Goal: Task Accomplishment & Management: Use online tool/utility

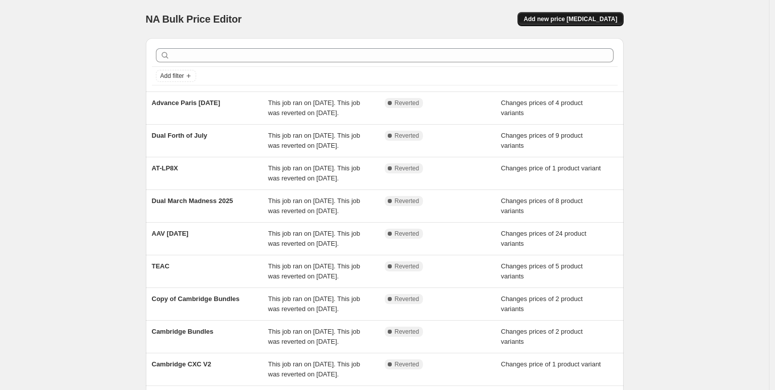
click at [587, 17] on span "Add new price [MEDICAL_DATA]" at bounding box center [570, 19] width 94 height 8
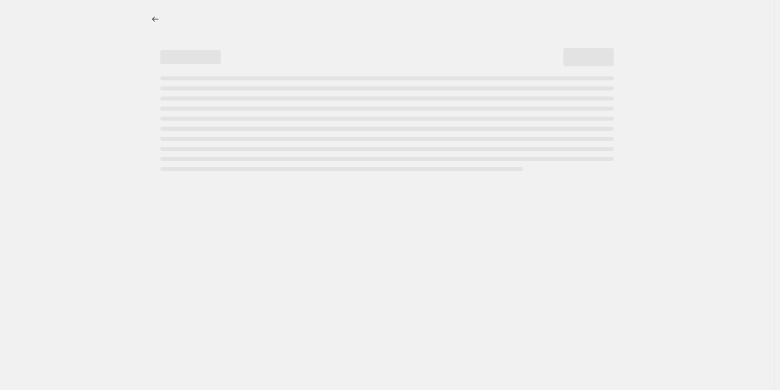
select select "percentage"
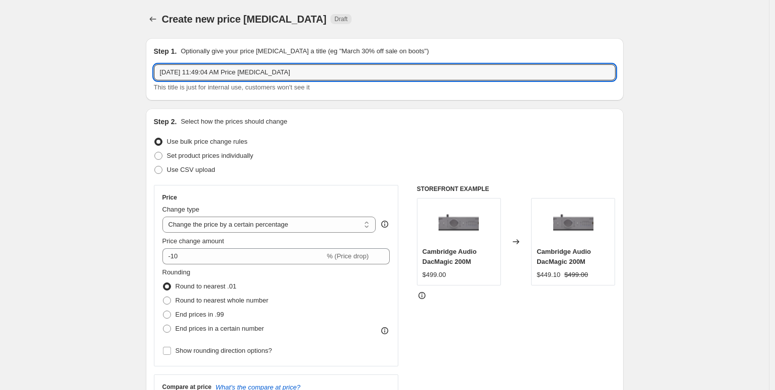
drag, startPoint x: 340, startPoint y: 70, endPoint x: 72, endPoint y: 69, distance: 268.0
type input "Audiolab BOGO 50"
click at [157, 156] on span at bounding box center [158, 156] width 8 height 8
click at [155, 152] on input "Set product prices individually" at bounding box center [154, 152] width 1 height 1
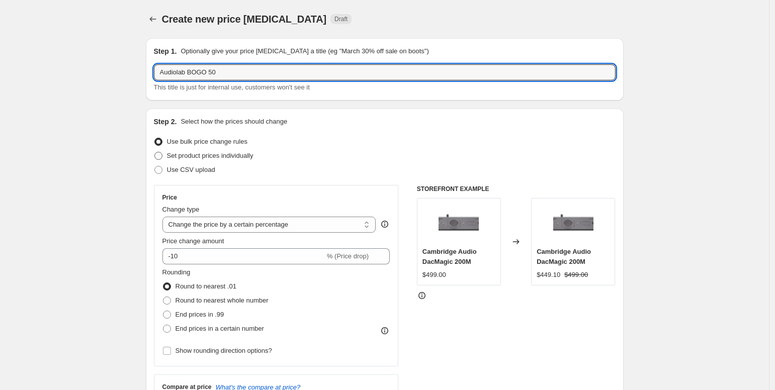
radio input "true"
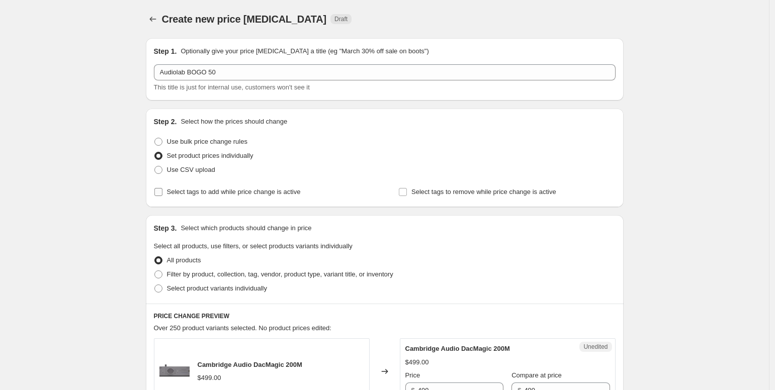
click at [291, 188] on span "Select tags to add while price change is active" at bounding box center [234, 192] width 134 height 10
click at [162, 188] on input "Select tags to add while price change is active" at bounding box center [158, 192] width 8 height 8
checkbox input "true"
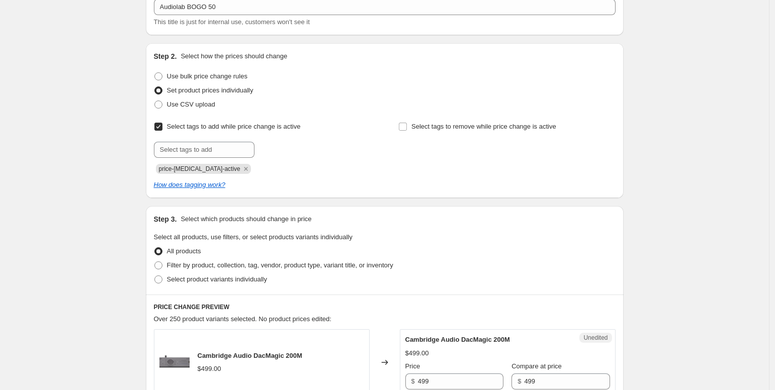
scroll to position [213, 0]
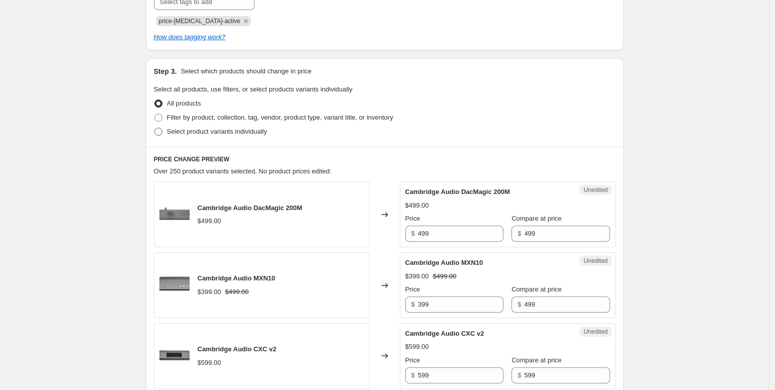
click at [162, 133] on span at bounding box center [158, 132] width 8 height 8
click at [155, 128] on input "Select product variants individually" at bounding box center [154, 128] width 1 height 1
radio input "true"
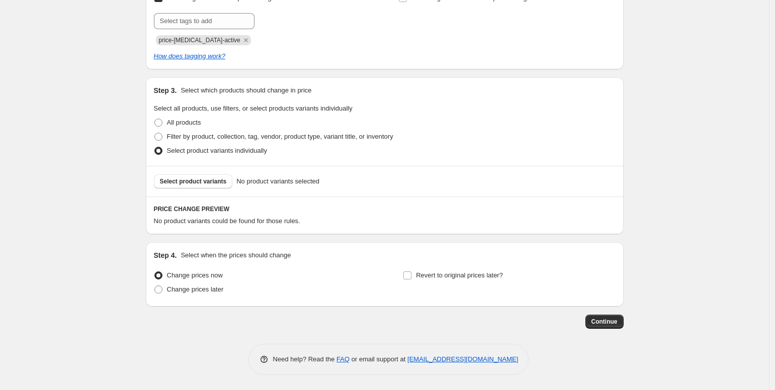
scroll to position [194, 0]
click at [221, 184] on span "Select product variants" at bounding box center [193, 181] width 67 height 8
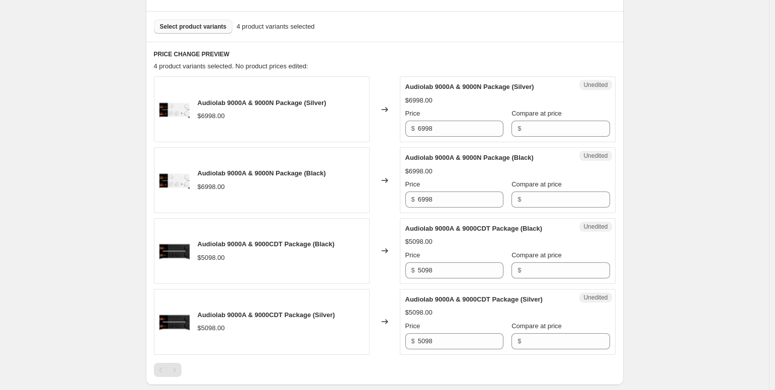
scroll to position [350, 0]
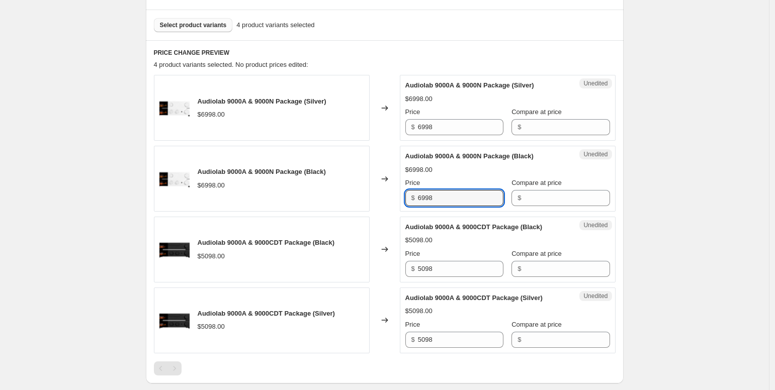
drag, startPoint x: 468, startPoint y: 201, endPoint x: 397, endPoint y: 198, distance: 71.5
click at [397, 198] on div "Audiolab 9000A & 9000N Package (Black) $6998.00 Changed to Unedited Audiolab 90…" at bounding box center [385, 179] width 462 height 66
type input "5248.50"
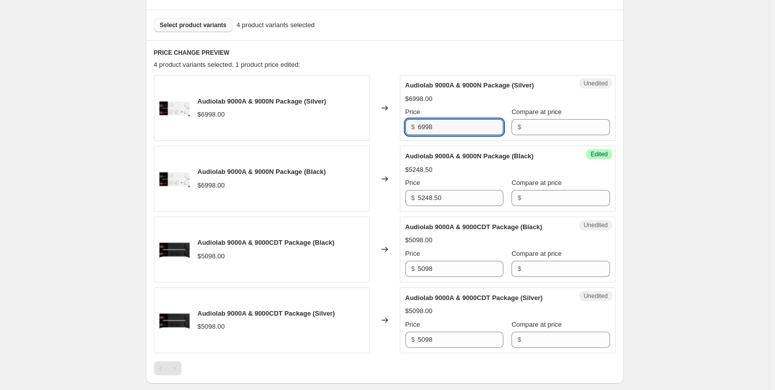
drag, startPoint x: 453, startPoint y: 131, endPoint x: 410, endPoint y: 130, distance: 43.2
click at [410, 130] on div "$ 6998" at bounding box center [454, 127] width 98 height 16
type input "6998"
click at [581, 126] on input "Compare at price" at bounding box center [566, 127] width 85 height 16
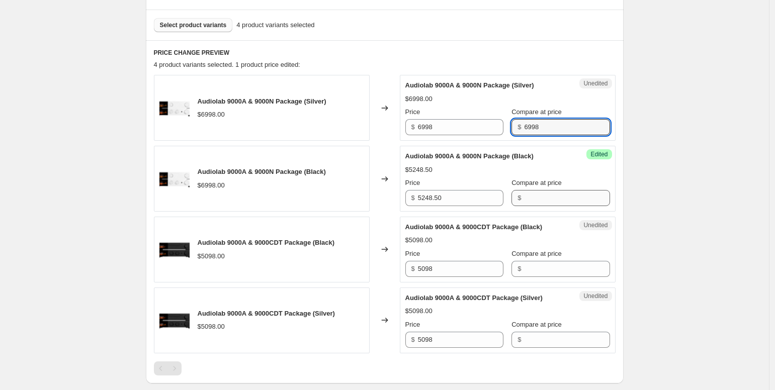
type input "6998"
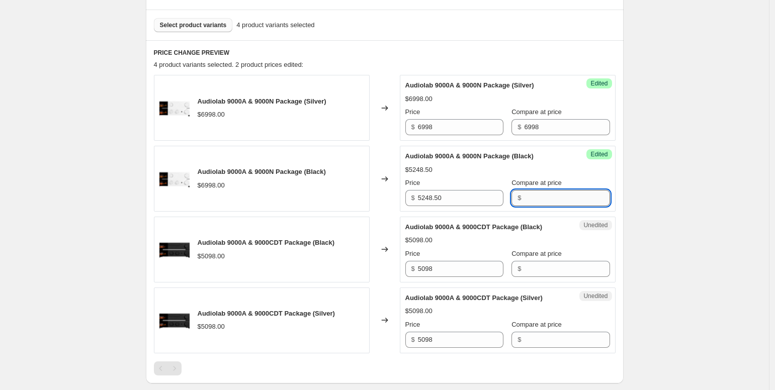
click at [572, 195] on input "Compare at price" at bounding box center [566, 198] width 85 height 16
type input "6998"
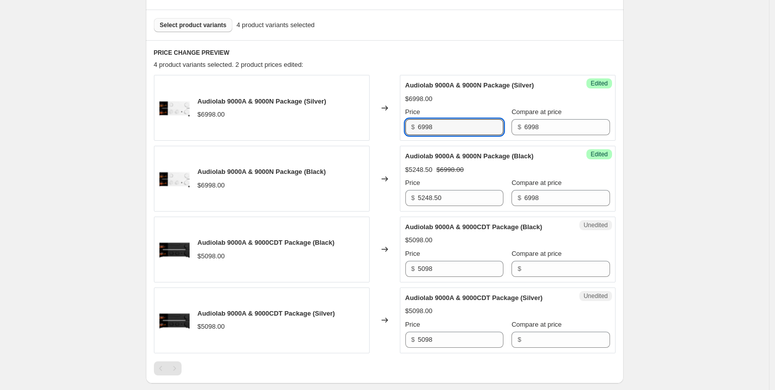
drag, startPoint x: 464, startPoint y: 129, endPoint x: 394, endPoint y: 124, distance: 69.5
click at [394, 124] on div "Audiolab 9000A & 9000N Package (Silver) $6998.00 Changed to Success Edited Audi…" at bounding box center [385, 108] width 462 height 66
type input "5248.50"
click at [729, 112] on div "Create new price change job. This page is ready Create new price change job Dra…" at bounding box center [384, 95] width 769 height 890
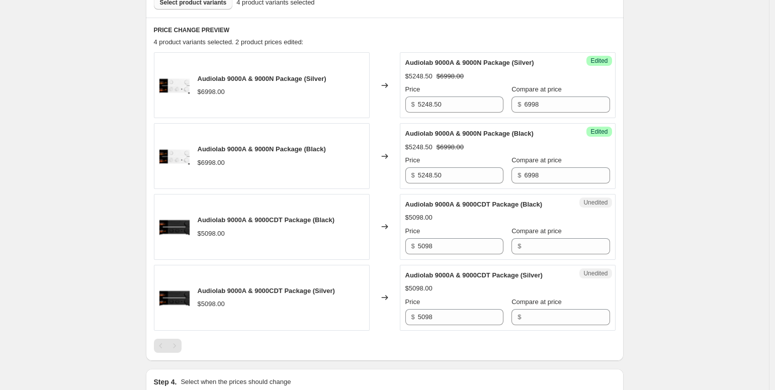
scroll to position [409, 0]
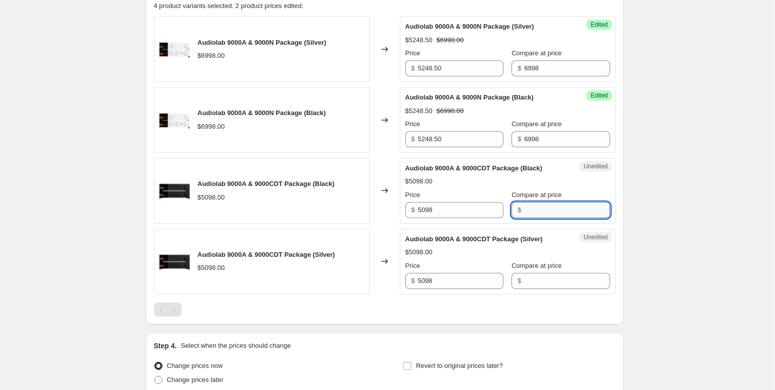
click at [533, 218] on input "Compare at price" at bounding box center [566, 210] width 85 height 16
type input "5098"
click at [548, 289] on input "Compare at price" at bounding box center [566, 281] width 85 height 16
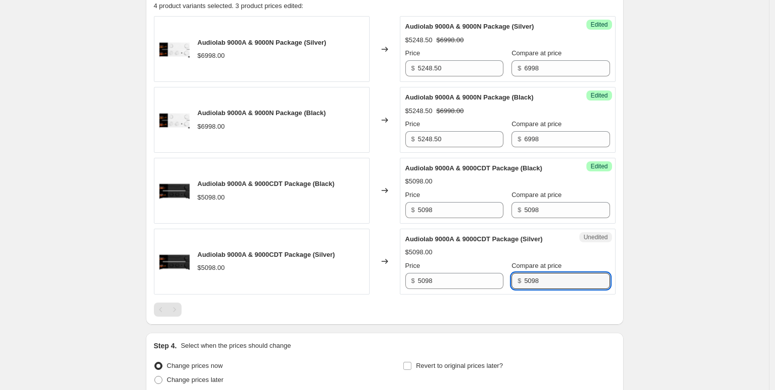
type input "5098"
drag, startPoint x: 731, startPoint y: 286, endPoint x: 673, endPoint y: 273, distance: 60.3
click at [731, 287] on div "Create new price change job. This page is ready Create new price change job Dra…" at bounding box center [384, 36] width 769 height 890
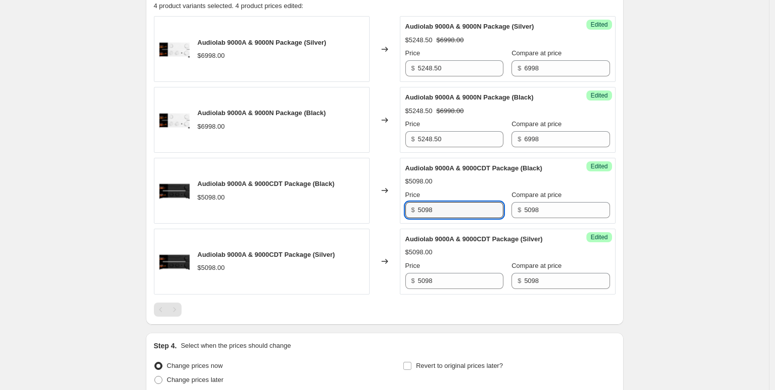
drag, startPoint x: 451, startPoint y: 219, endPoint x: 401, endPoint y: 215, distance: 50.4
click at [401, 215] on div "Audiolab 9000A & 9000CDT Package (Black) $5098.00 Changed to Success Edited Aud…" at bounding box center [385, 191] width 462 height 66
drag, startPoint x: 471, startPoint y: 220, endPoint x: 417, endPoint y: 218, distance: 53.8
click at [417, 218] on div "$ 4298.50" at bounding box center [454, 210] width 98 height 16
type input "4298.50"
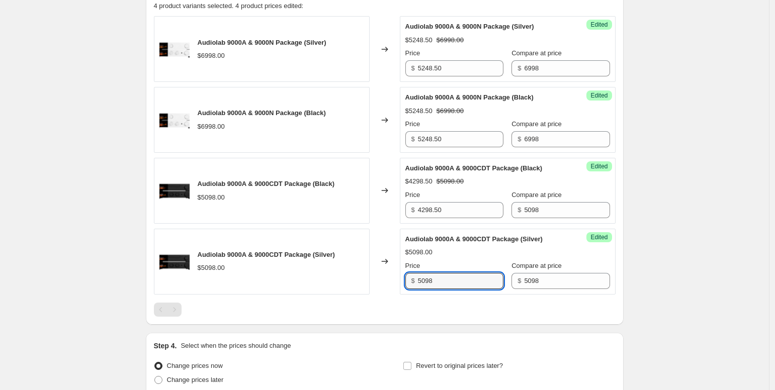
drag, startPoint x: 467, startPoint y: 305, endPoint x: 416, endPoint y: 300, distance: 50.5
click at [416, 289] on div "$ 5098" at bounding box center [454, 281] width 98 height 16
paste input "4298.50"
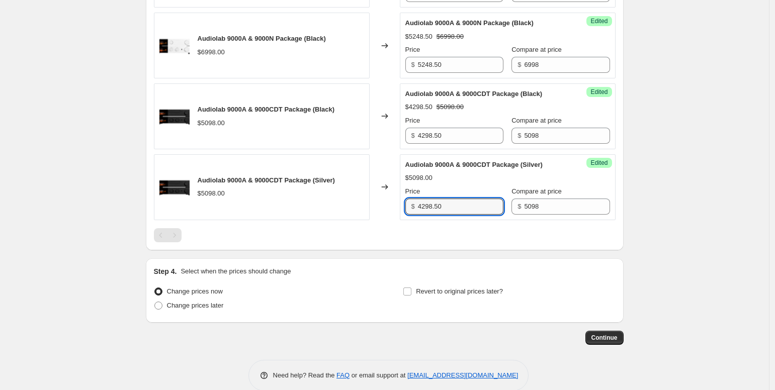
scroll to position [519, 0]
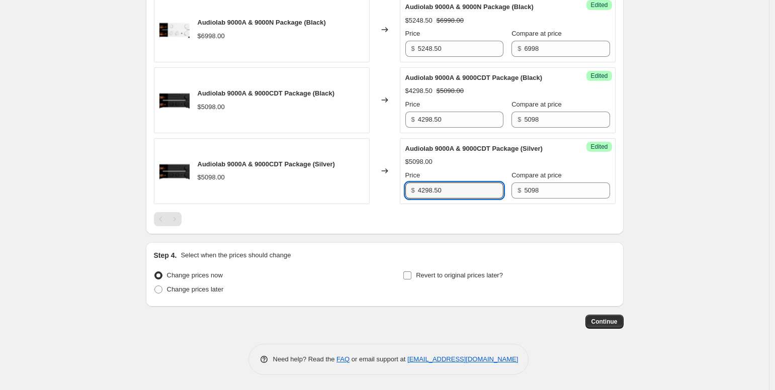
type input "4298.50"
click at [410, 276] on input "Revert to original prices later?" at bounding box center [407, 275] width 8 height 8
checkbox input "true"
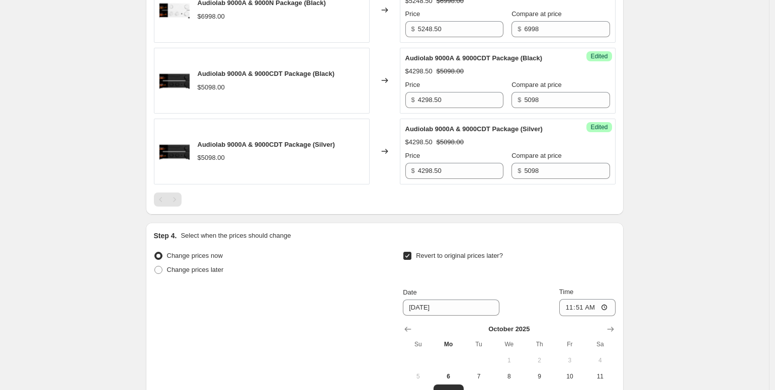
scroll to position [605, 0]
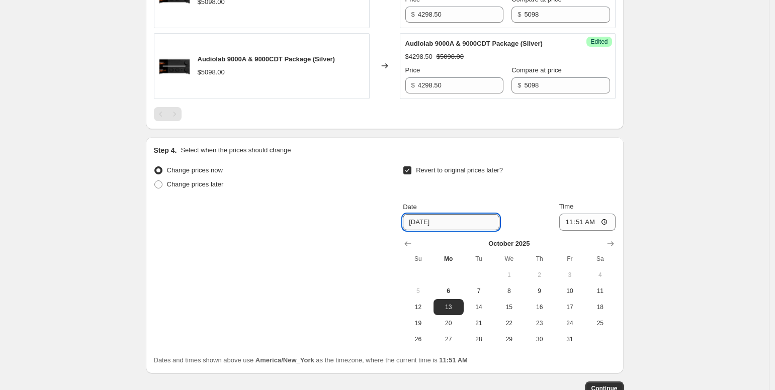
click at [450, 230] on input "[DATE]" at bounding box center [451, 222] width 97 height 16
click at [610, 246] on icon "Show next month, November 2025" at bounding box center [610, 243] width 7 height 5
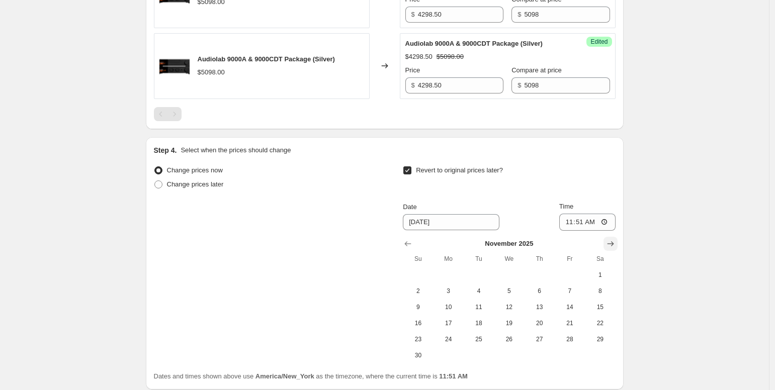
click at [610, 246] on icon "Show next month, December 2025" at bounding box center [610, 243] width 7 height 5
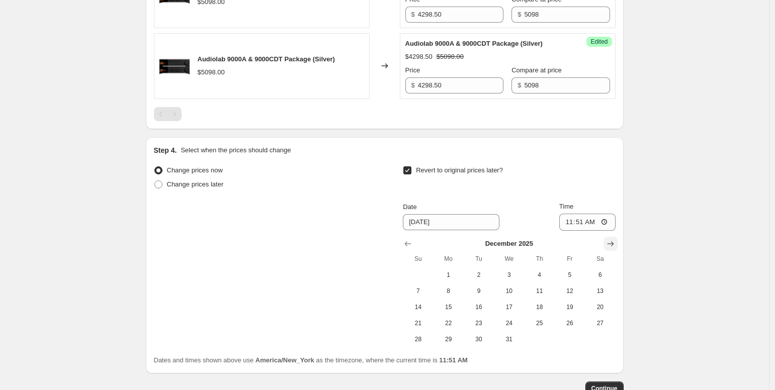
click at [610, 246] on icon "Show next month, January 2026" at bounding box center [610, 243] width 7 height 5
click at [537, 279] on span "1" at bounding box center [539, 275] width 22 height 8
type input "[DATE]"
click at [568, 231] on input "11:51" at bounding box center [587, 222] width 56 height 17
type input "03:00"
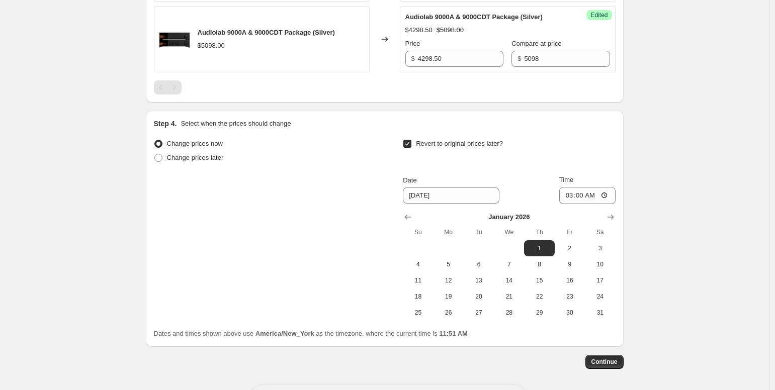
scroll to position [691, 0]
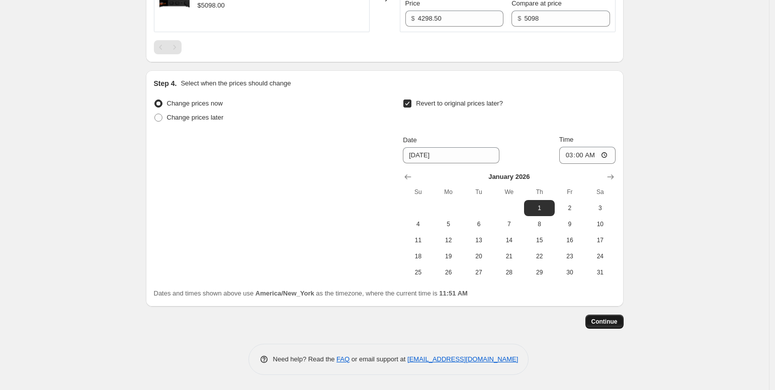
click at [606, 323] on span "Continue" at bounding box center [604, 322] width 26 height 8
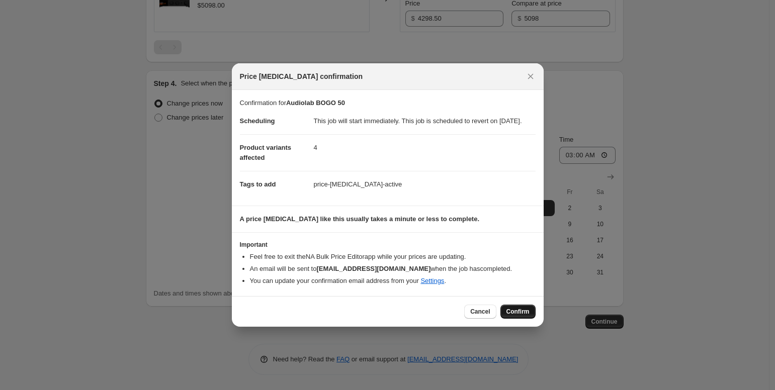
click at [520, 314] on span "Confirm" at bounding box center [517, 312] width 23 height 8
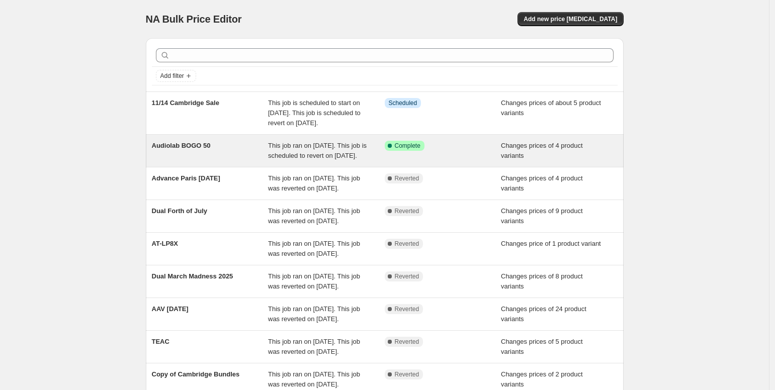
click at [367, 161] on div "This job ran on [DATE]. This job is scheduled to revert on [DATE]." at bounding box center [326, 151] width 117 height 20
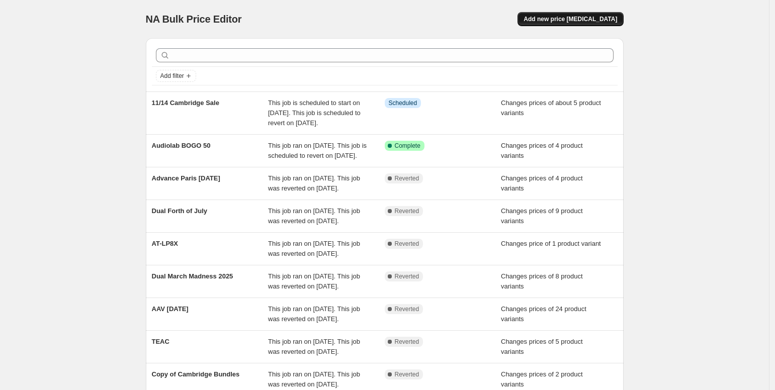
click at [596, 17] on span "Add new price [MEDICAL_DATA]" at bounding box center [570, 19] width 94 height 8
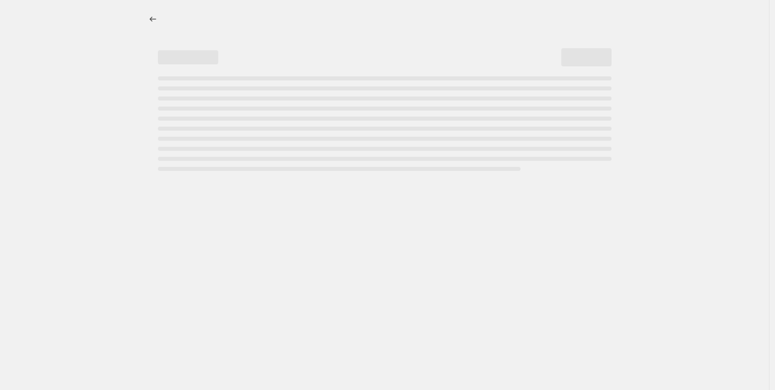
select select "percentage"
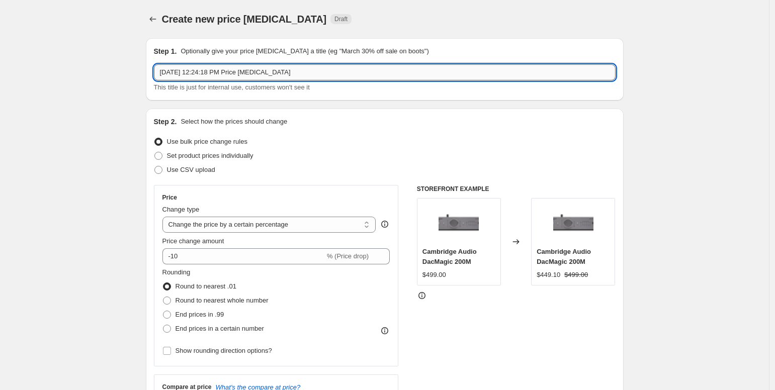
click at [259, 72] on input "[DATE] 12:24:18 PM Price [MEDICAL_DATA]" at bounding box center [385, 72] width 462 height 16
click at [264, 72] on input "[DATE] 12:24:18 PM Price [MEDICAL_DATA]" at bounding box center [385, 72] width 462 height 16
type input "Audiolab 7000 BOGO 50"
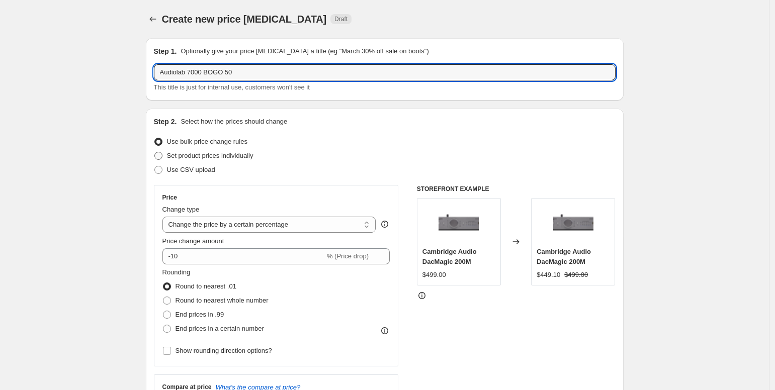
click at [216, 160] on span "Set product prices individually" at bounding box center [210, 156] width 86 height 10
click at [155, 152] on input "Set product prices individually" at bounding box center [154, 152] width 1 height 1
radio input "true"
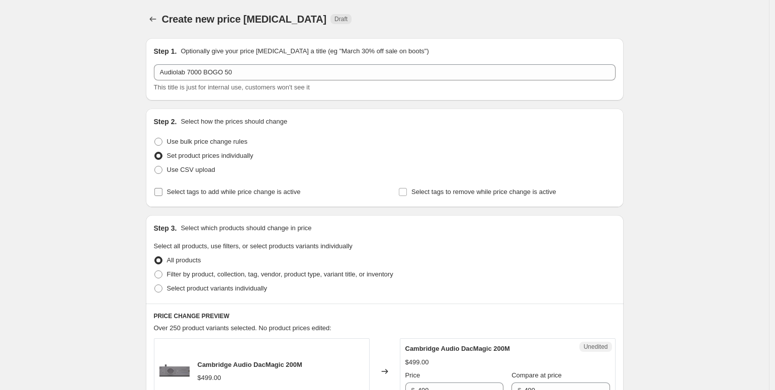
click at [211, 194] on span "Select tags to add while price change is active" at bounding box center [234, 192] width 134 height 8
click at [162, 194] on input "Select tags to add while price change is active" at bounding box center [158, 192] width 8 height 8
checkbox input "true"
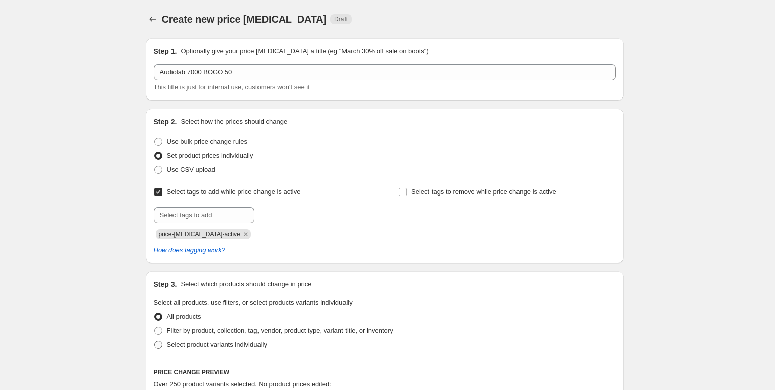
click at [195, 347] on span "Select product variants individually" at bounding box center [217, 345] width 100 height 8
click at [155, 341] on input "Select product variants individually" at bounding box center [154, 341] width 1 height 1
radio input "true"
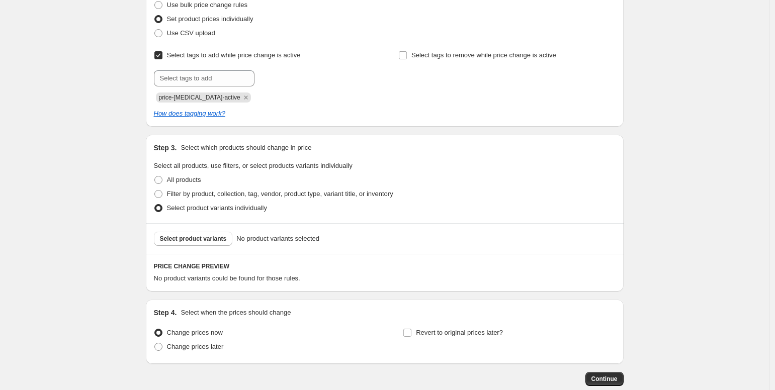
scroll to position [143, 0]
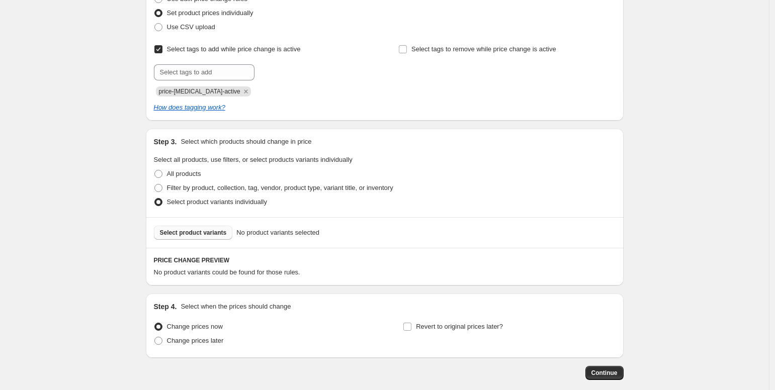
click at [214, 237] on button "Select product variants" at bounding box center [193, 233] width 79 height 14
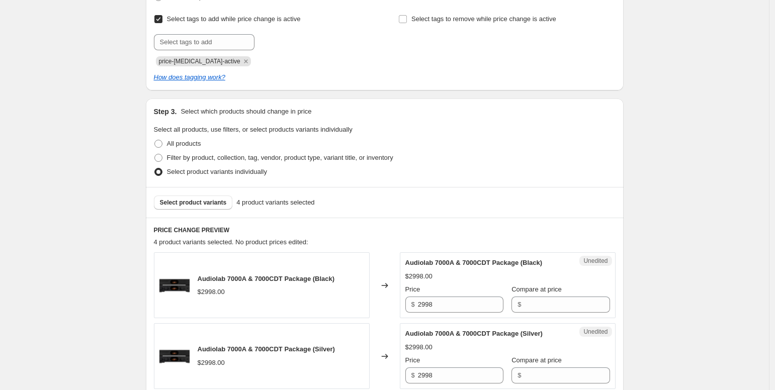
scroll to position [330, 0]
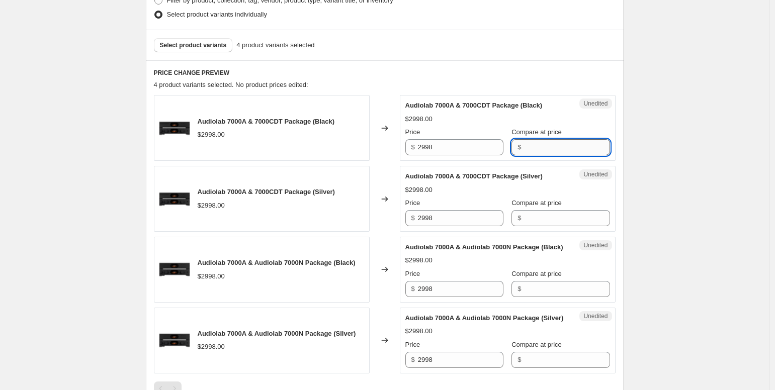
click at [539, 147] on input "Compare at price" at bounding box center [566, 147] width 85 height 16
drag, startPoint x: 556, startPoint y: 151, endPoint x: 489, endPoint y: 147, distance: 66.5
click at [489, 147] on div "Price $ 2998 Compare at price $ 2998" at bounding box center [507, 141] width 205 height 28
type input "2998"
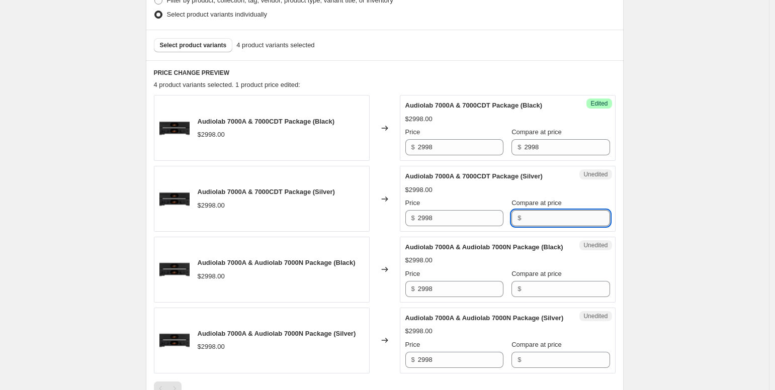
click at [545, 220] on input "Compare at price" at bounding box center [566, 218] width 85 height 16
paste input "2998"
type input "2998"
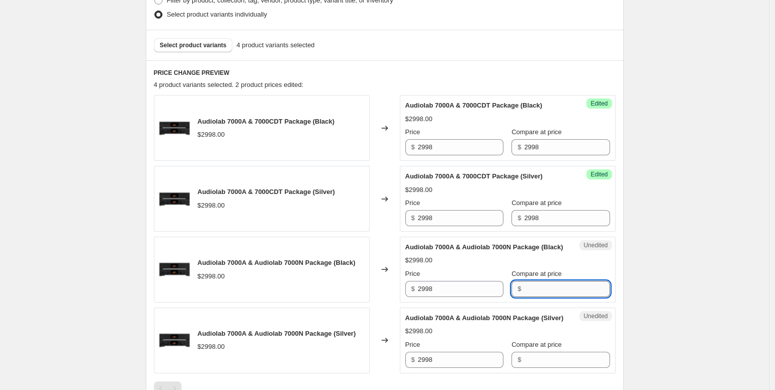
click at [543, 297] on input "Compare at price" at bounding box center [566, 289] width 85 height 16
paste input "2998"
type input "2998"
click at [565, 368] on input "Compare at price" at bounding box center [566, 360] width 85 height 16
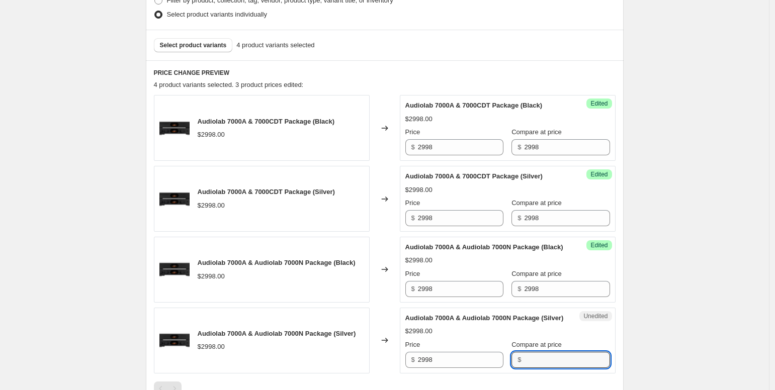
paste input "2998"
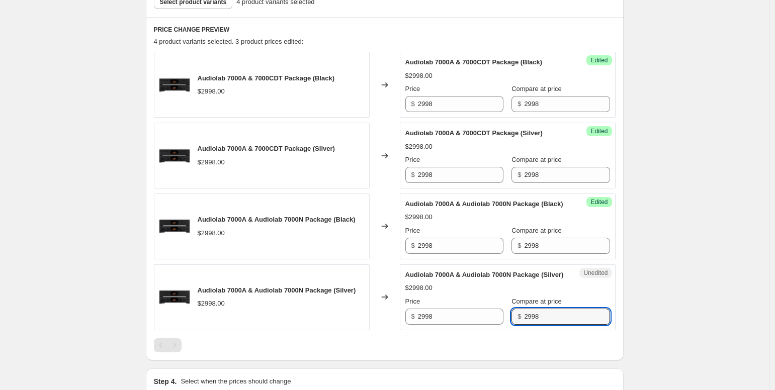
scroll to position [421, 0]
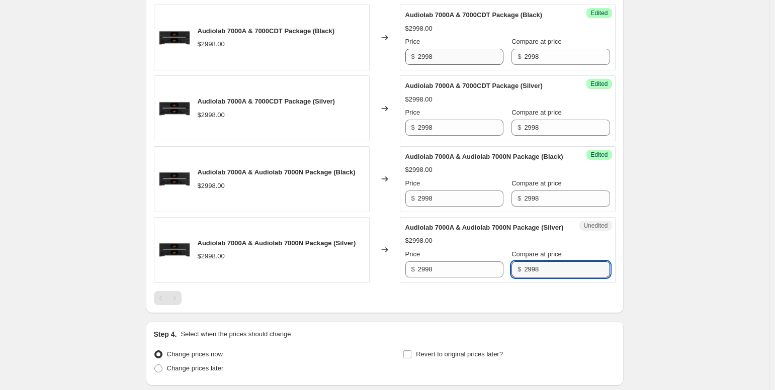
type input "2998"
click at [457, 59] on input "2998" at bounding box center [460, 57] width 85 height 16
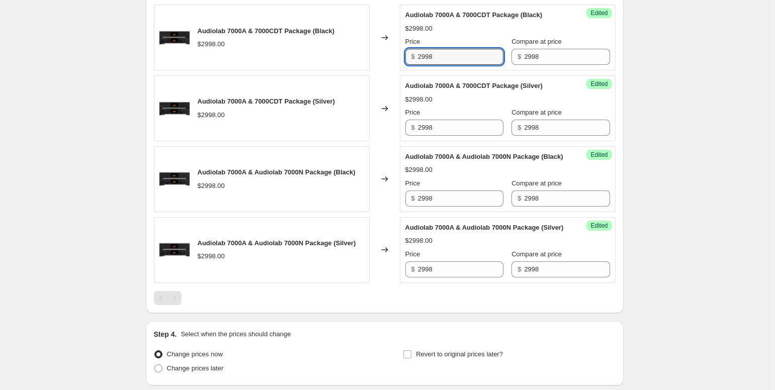
drag, startPoint x: 453, startPoint y: 54, endPoint x: 389, endPoint y: 48, distance: 64.6
click at [389, 48] on div "Audiolab 7000A & 7000CDT Package (Black) $2998.00 Changed to Success Edited Aud…" at bounding box center [385, 38] width 462 height 66
drag, startPoint x: 474, startPoint y: 55, endPoint x: 387, endPoint y: 53, distance: 87.0
click at [387, 53] on div "Audiolab 7000A & 7000CDT Package (Black) $2998.00 Changed to Success Edited Aud…" at bounding box center [385, 38] width 462 height 66
type input "2498.50"
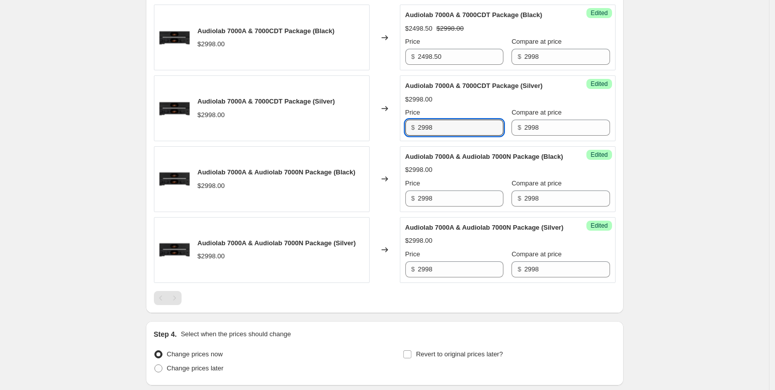
drag, startPoint x: 442, startPoint y: 129, endPoint x: 401, endPoint y: 126, distance: 41.8
click at [401, 126] on div "Audiolab 7000A & 7000CDT Package (Silver) $2998.00 Changed to Success Edited Au…" at bounding box center [385, 108] width 462 height 66
paste input "498.50"
type input "2498.50"
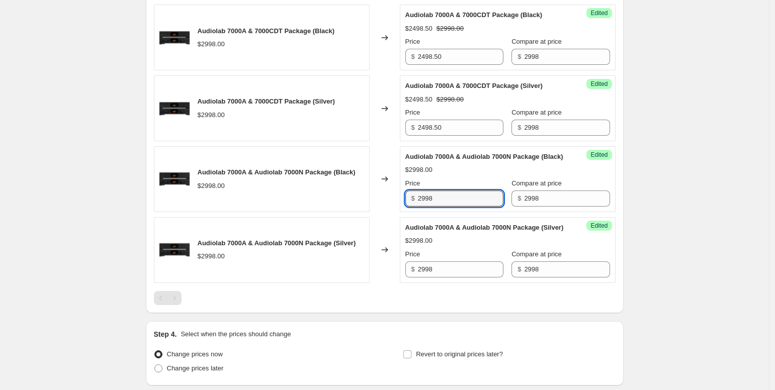
drag, startPoint x: 464, startPoint y: 209, endPoint x: 402, endPoint y: 208, distance: 61.3
click at [402, 208] on div "Success Edited Audiolab 7000A & Audiolab 7000N Package (Black) $2998.00 Price $…" at bounding box center [508, 179] width 216 height 66
paste input "498.50"
type input "2498.50"
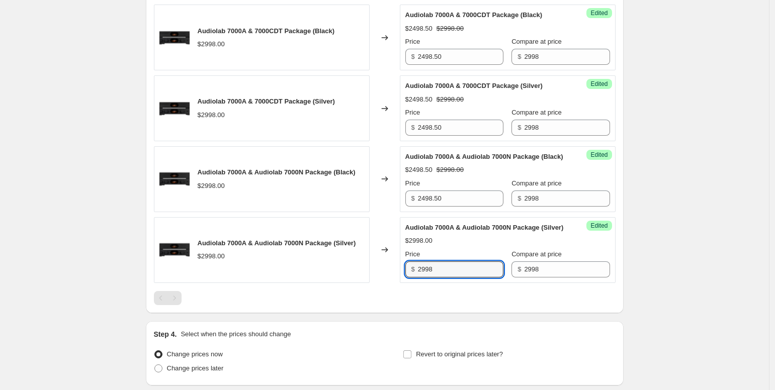
drag, startPoint x: 442, startPoint y: 294, endPoint x: 396, endPoint y: 288, distance: 46.7
click at [396, 283] on div "Audiolab 7000A & Audiolab 7000N Package (Silver) $2998.00 Changed to Success Ed…" at bounding box center [385, 250] width 462 height 66
paste input "498.50"
type input "2498.50"
click at [674, 256] on div "Create new price [MEDICAL_DATA]. This page is ready Create new price [MEDICAL_D…" at bounding box center [384, 24] width 769 height 890
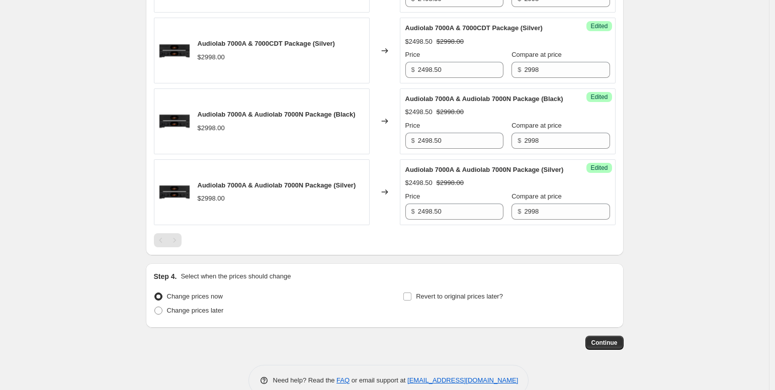
scroll to position [517, 0]
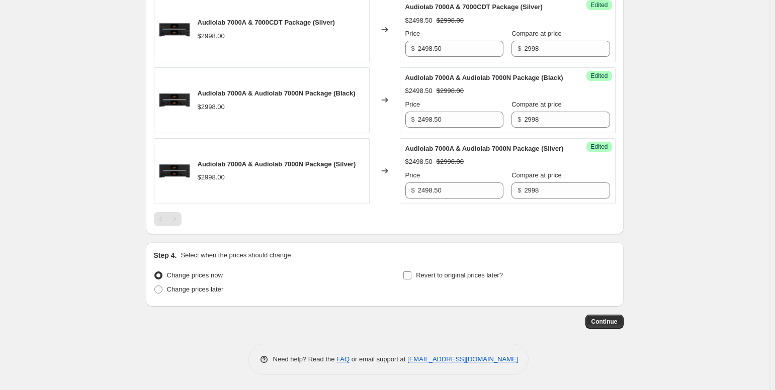
click at [419, 278] on span "Revert to original prices later?" at bounding box center [459, 275] width 87 height 8
click at [411, 278] on input "Revert to original prices later?" at bounding box center [407, 275] width 8 height 8
checkbox input "true"
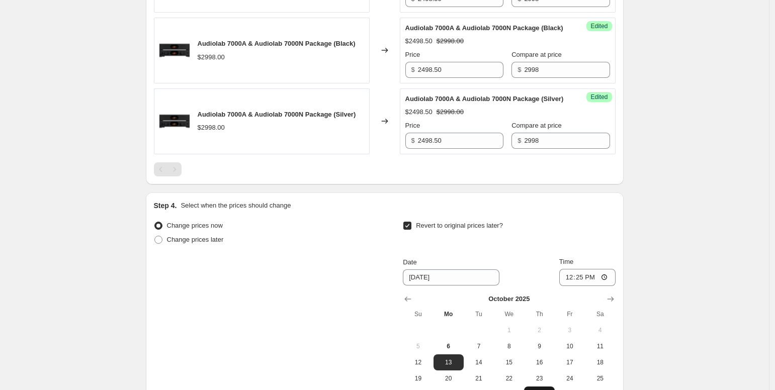
scroll to position [691, 0]
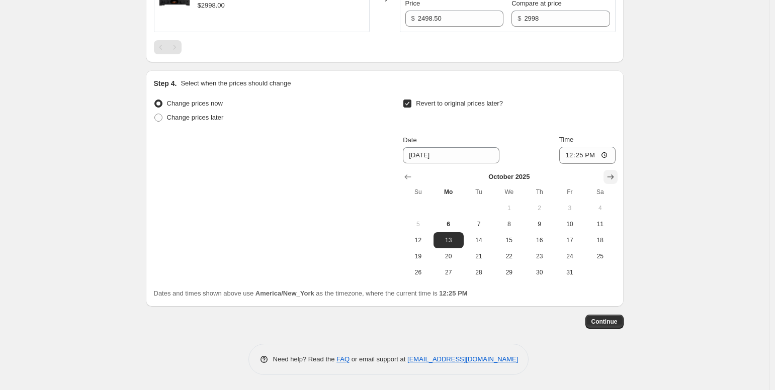
click at [617, 179] on button "Show next month, November 2025" at bounding box center [610, 177] width 14 height 14
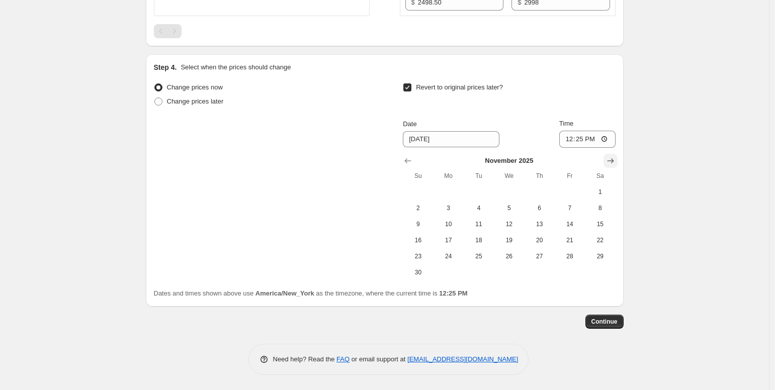
click at [617, 168] on button "Show next month, December 2025" at bounding box center [610, 161] width 14 height 14
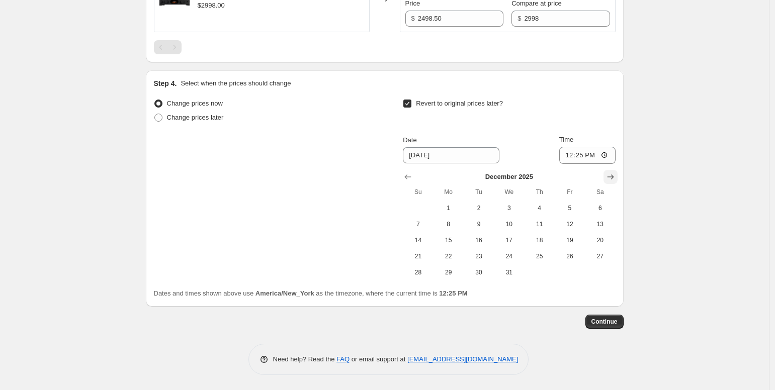
click at [617, 179] on button "Show next month, January 2026" at bounding box center [610, 177] width 14 height 14
click at [538, 205] on span "1" at bounding box center [539, 208] width 22 height 8
type input "[DATE]"
click at [566, 159] on input "12:25" at bounding box center [587, 155] width 56 height 17
click at [591, 155] on input "15:00" at bounding box center [587, 155] width 56 height 17
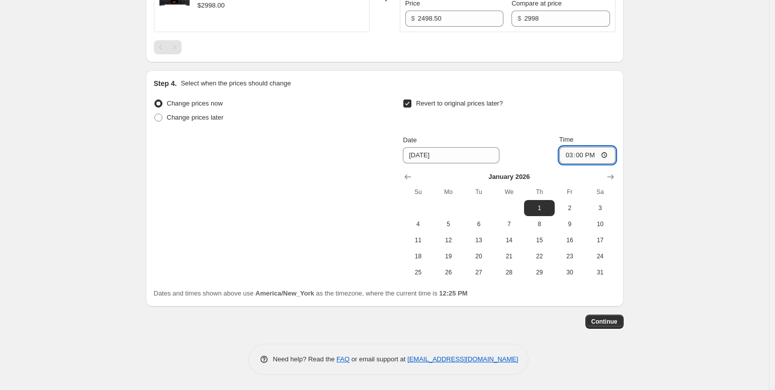
click at [588, 152] on input "15:00" at bounding box center [587, 155] width 56 height 17
type input "03:00"
click at [610, 320] on span "Continue" at bounding box center [604, 322] width 26 height 8
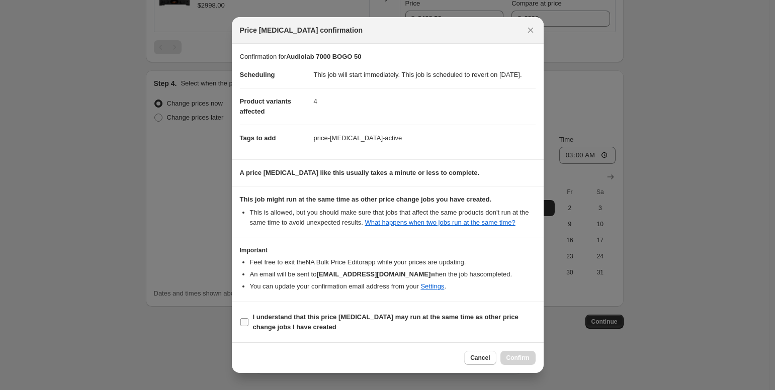
click at [375, 331] on b "I understand that this price [MEDICAL_DATA] may run at the same time as other p…" at bounding box center [385, 322] width 265 height 18
click at [248, 326] on input "I understand that this price [MEDICAL_DATA] may run at the same time as other p…" at bounding box center [244, 322] width 8 height 8
checkbox input "true"
click at [515, 362] on span "Confirm" at bounding box center [517, 358] width 23 height 8
